Goal: Navigation & Orientation: Understand site structure

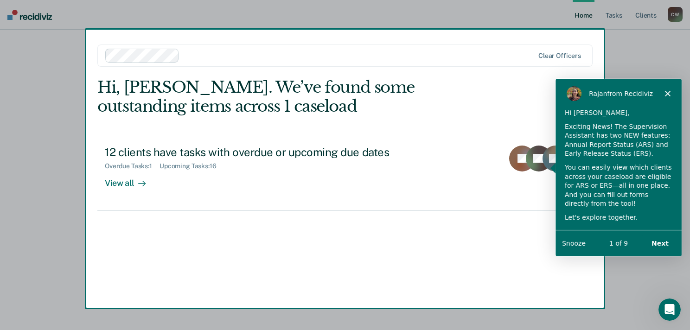
click at [661, 239] on button "Next" at bounding box center [659, 243] width 36 height 19
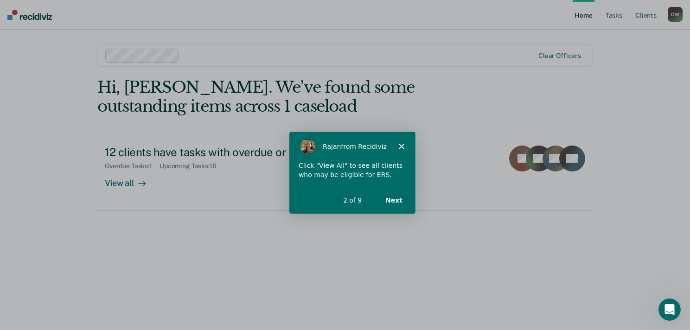
click at [389, 196] on button "Next" at bounding box center [393, 199] width 36 height 19
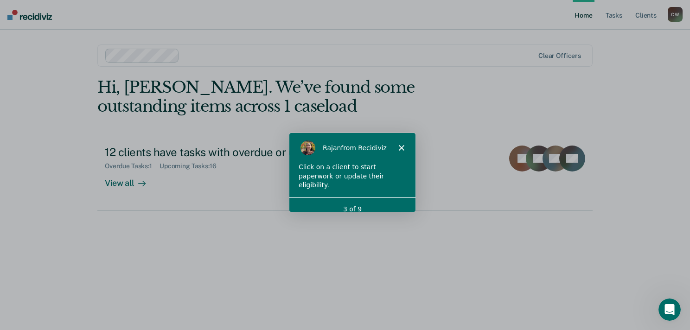
click at [403, 146] on icon "Close" at bounding box center [401, 148] width 6 height 6
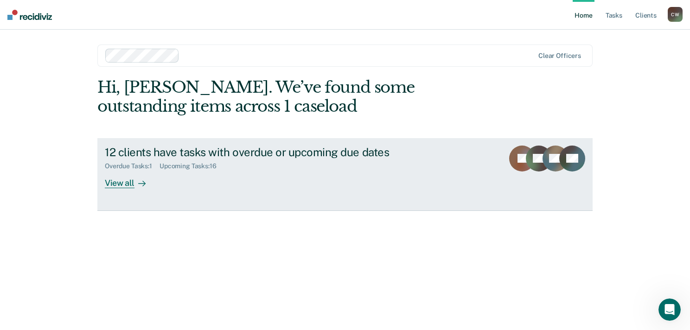
click at [116, 180] on div "View all" at bounding box center [131, 179] width 52 height 18
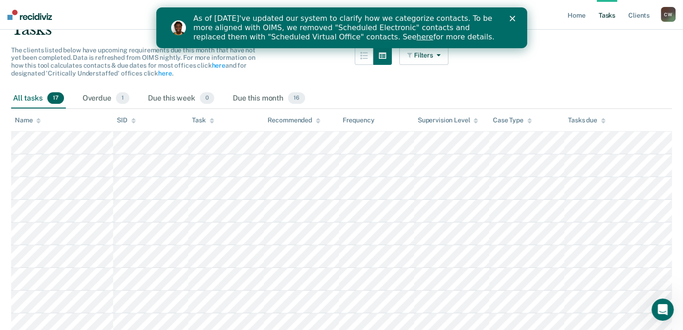
scroll to position [79, 0]
click at [513, 18] on polygon "Close" at bounding box center [512, 19] width 6 height 6
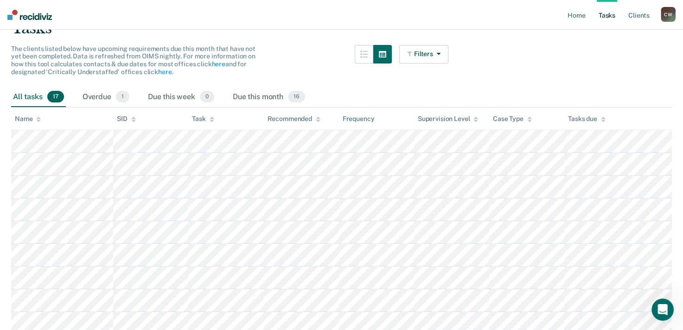
scroll to position [0, 0]
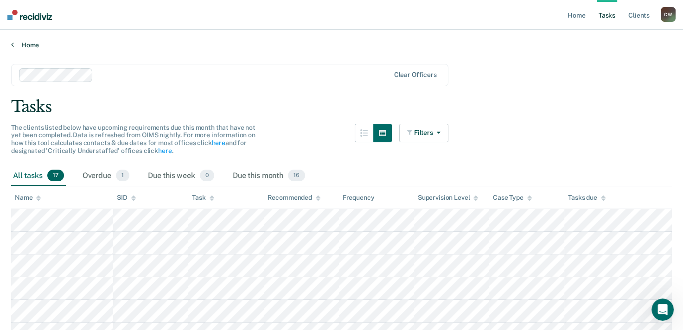
click at [24, 43] on link "Home" at bounding box center [341, 45] width 660 height 8
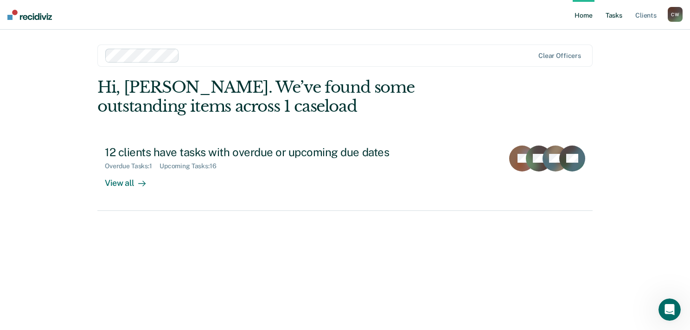
click at [610, 17] on link "Tasks" at bounding box center [613, 15] width 20 height 30
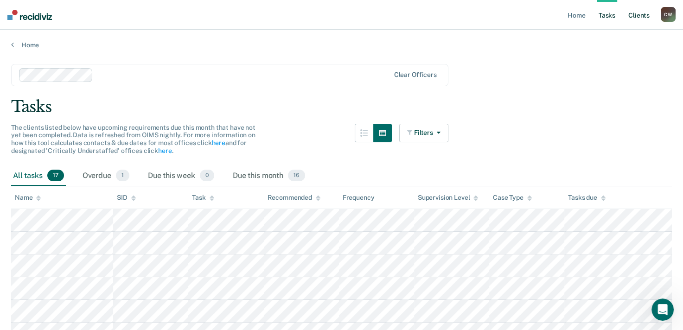
click at [641, 14] on link "Client s" at bounding box center [638, 15] width 25 height 30
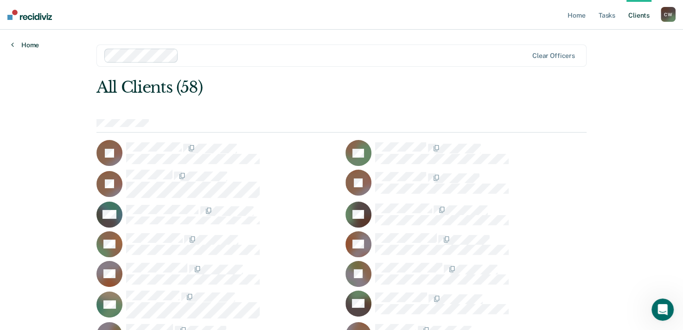
click at [25, 46] on link "Home" at bounding box center [25, 45] width 28 height 8
